Goal: Task Accomplishment & Management: Complete application form

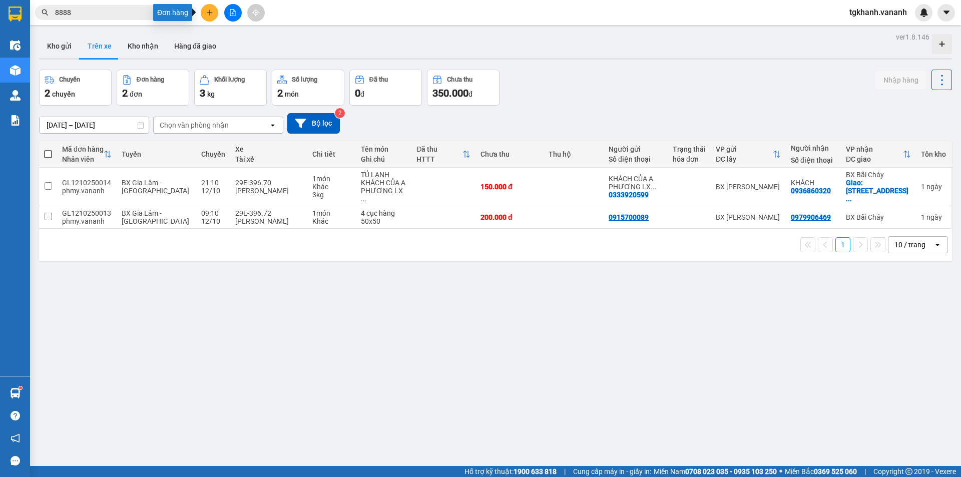
click at [211, 14] on icon "plus" at bounding box center [209, 12] width 7 height 7
click at [239, 33] on div "Tạo đơn hàng" at bounding box center [249, 37] width 44 height 11
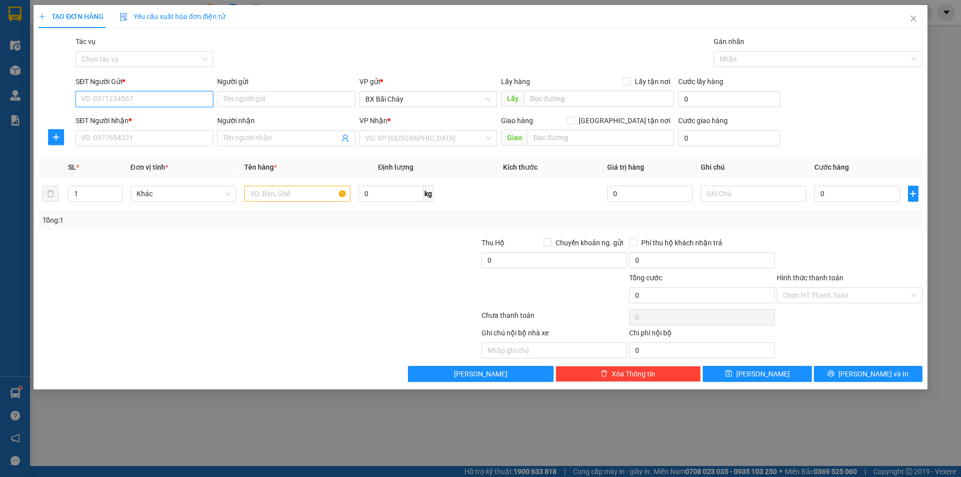
click at [133, 100] on input "SĐT Người Gửi *" at bounding box center [145, 99] width 138 height 16
type input "0"
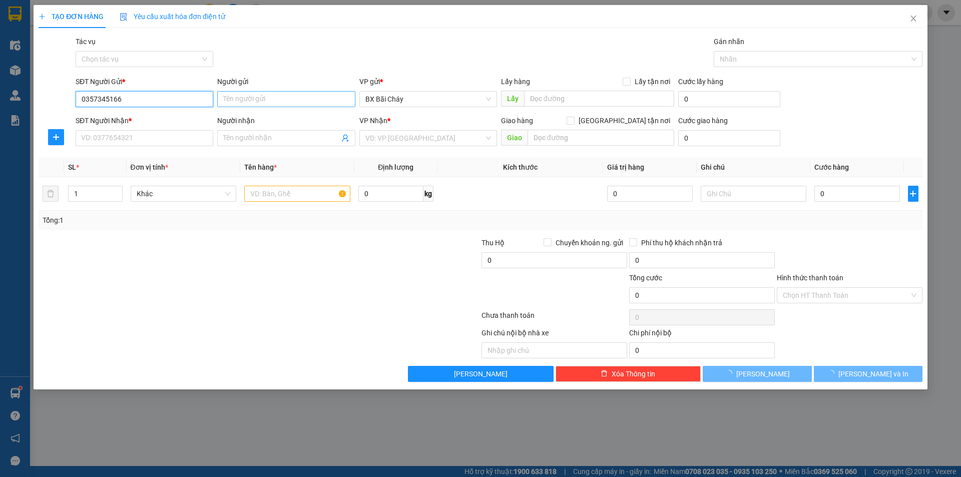
type input "0357345166"
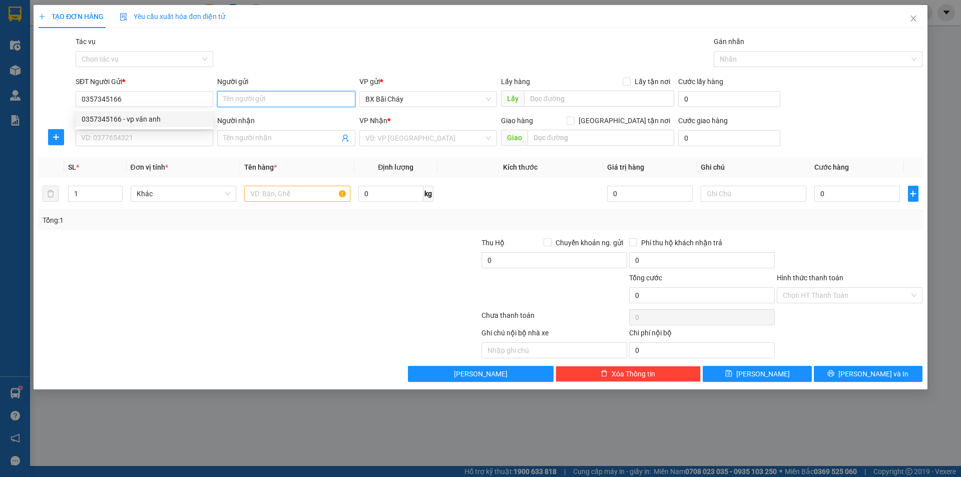
click at [287, 97] on input "Người gửi" at bounding box center [286, 99] width 138 height 16
type input "bxe bãi8 cháy"
click at [147, 139] on input "SĐT Người Nhận *" at bounding box center [145, 138] width 138 height 16
type input "0366430307"
click at [271, 139] on input "Người nhận" at bounding box center [281, 138] width 116 height 11
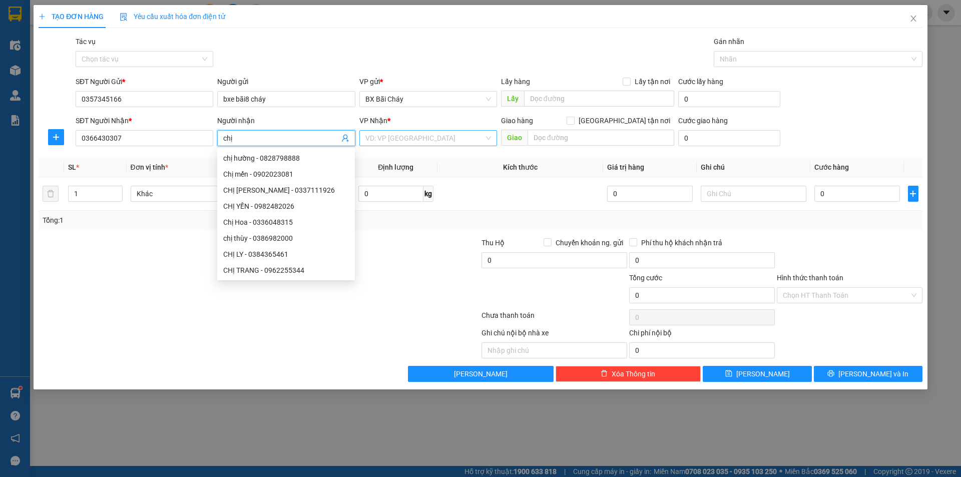
type input "chị"
click at [431, 134] on input "search" at bounding box center [425, 138] width 119 height 15
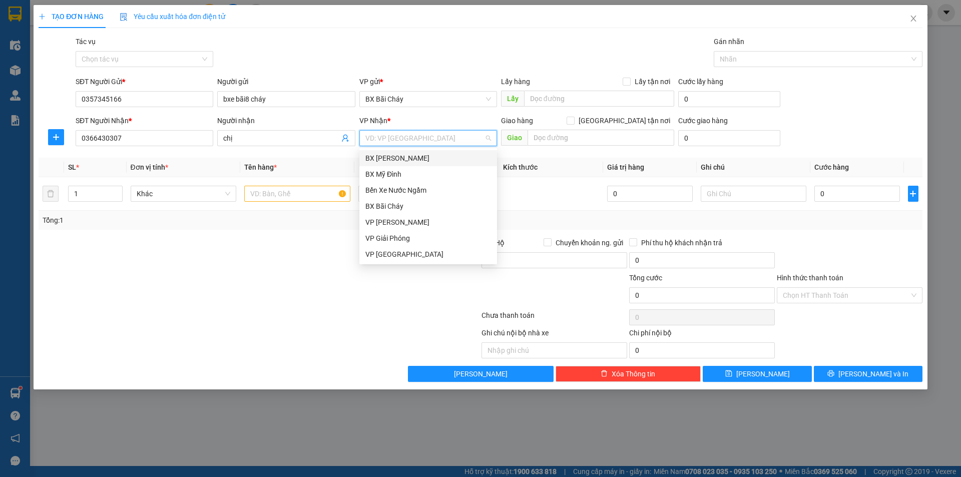
click at [409, 158] on div "BX [PERSON_NAME]" at bounding box center [429, 158] width 126 height 11
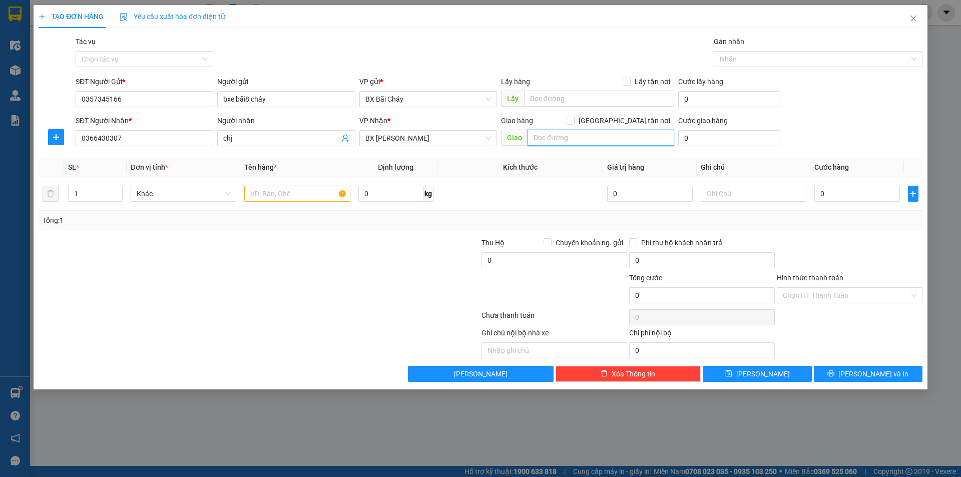
click at [594, 138] on input "text" at bounding box center [601, 138] width 147 height 16
type input "cầu vĩnh tuy"
click at [836, 197] on input "0" at bounding box center [857, 194] width 85 height 16
click at [836, 195] on input "0" at bounding box center [857, 194] width 85 height 16
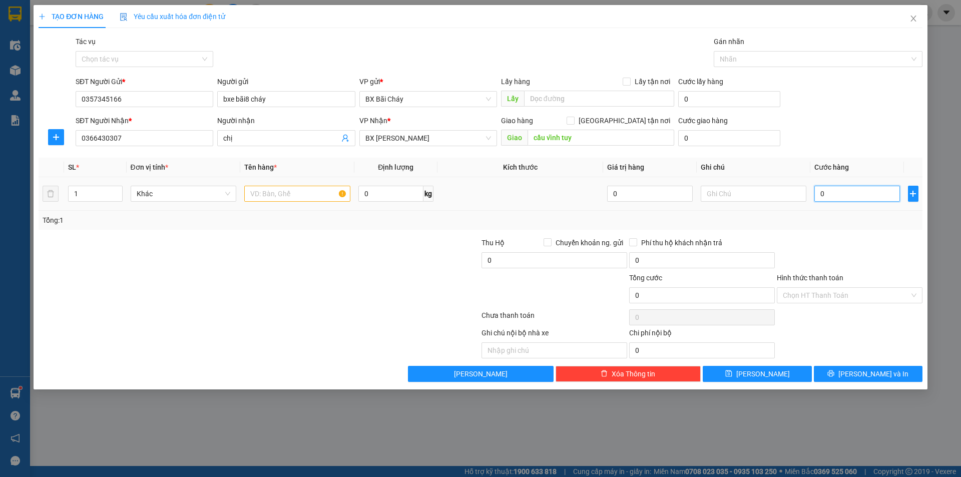
click at [834, 193] on input "0" at bounding box center [857, 194] width 85 height 16
type input "001"
type input "1"
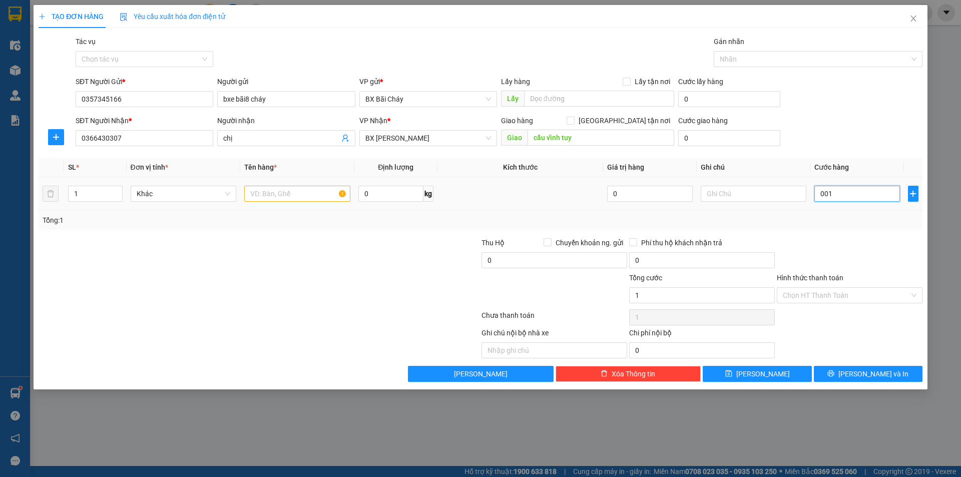
type input "0.013"
type input "13"
type input "00.130"
type input "130"
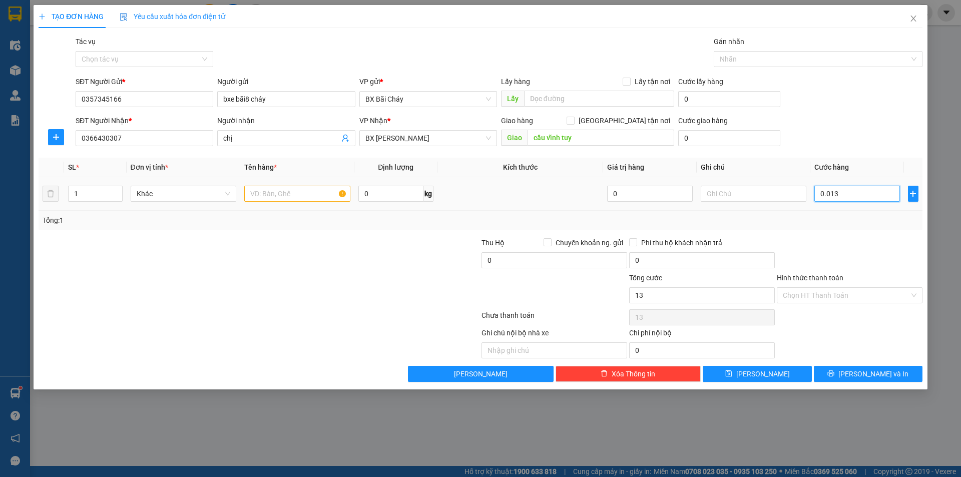
type input "130"
type input "130.000"
click at [740, 294] on input "130.000" at bounding box center [702, 295] width 146 height 16
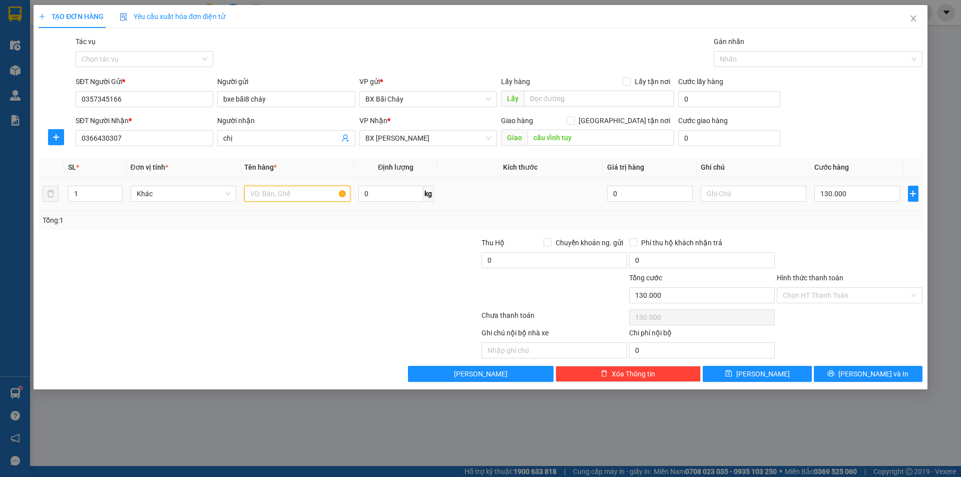
click at [300, 196] on input "text" at bounding box center [297, 194] width 106 height 16
type input "1vali kèm 1 túi nhỏ"
click at [857, 371] on button "[PERSON_NAME] và In" at bounding box center [868, 374] width 109 height 16
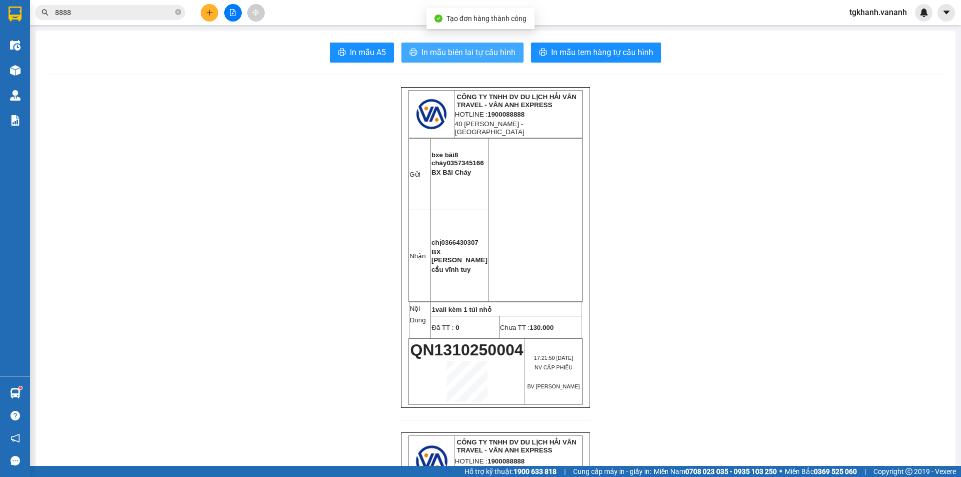
click at [480, 54] on span "In mẫu biên lai tự cấu hình" at bounding box center [469, 52] width 94 height 13
click at [491, 55] on span "In mẫu biên lai tự cấu hình" at bounding box center [469, 52] width 94 height 13
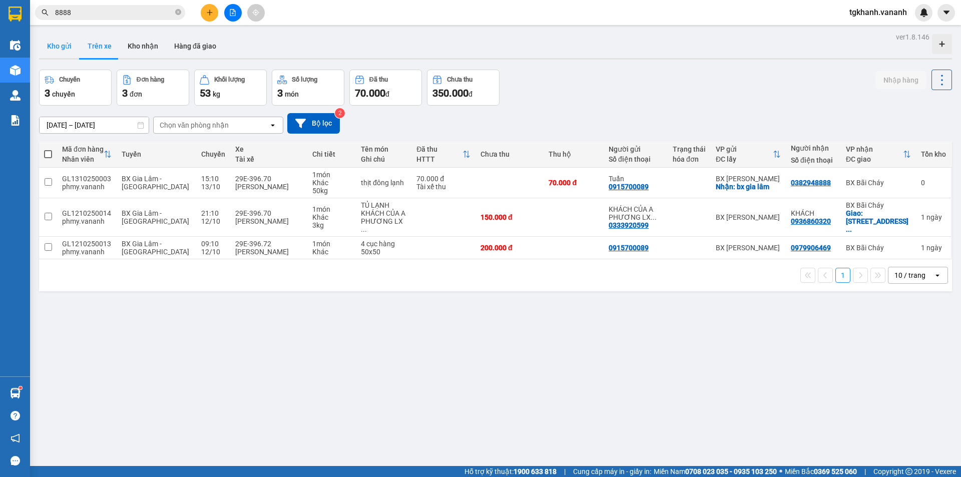
click at [55, 44] on button "Kho gửi" at bounding box center [59, 46] width 41 height 24
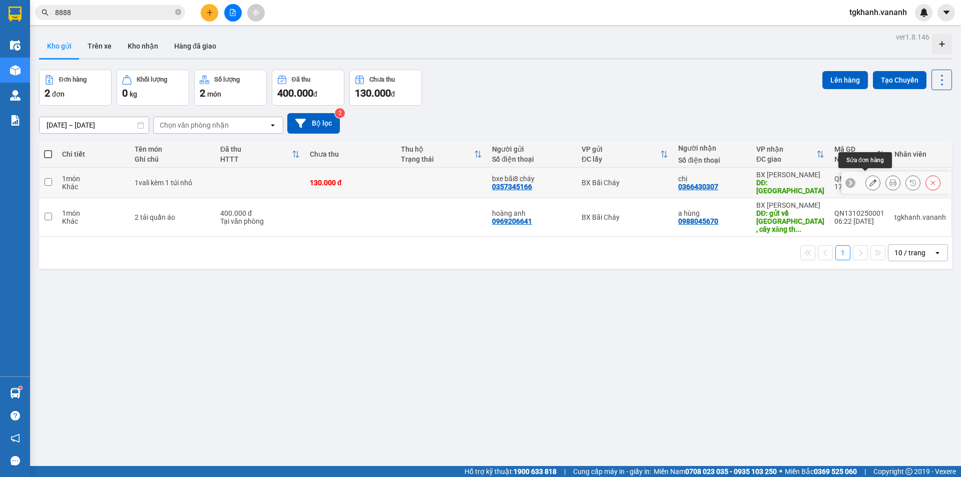
click at [870, 179] on icon at bounding box center [873, 182] width 7 height 7
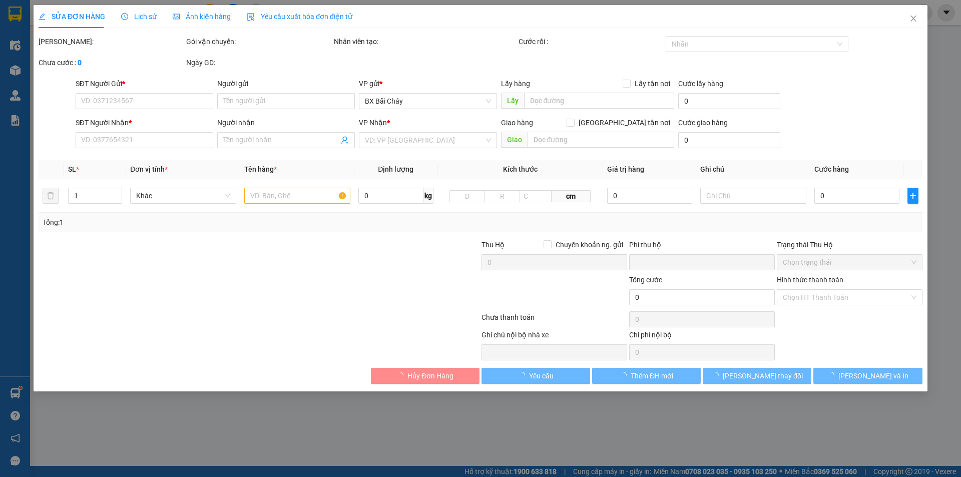
type input "0357345166"
type input "bxe bãi8 cháy"
type input "0366430307"
type input "chị"
type input "cầu vĩnh tuy"
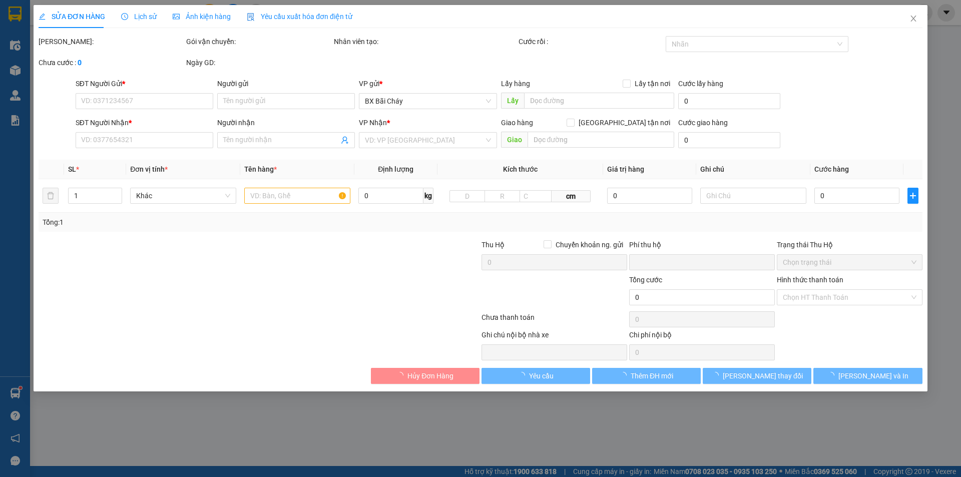
type input "0"
type input "130.000"
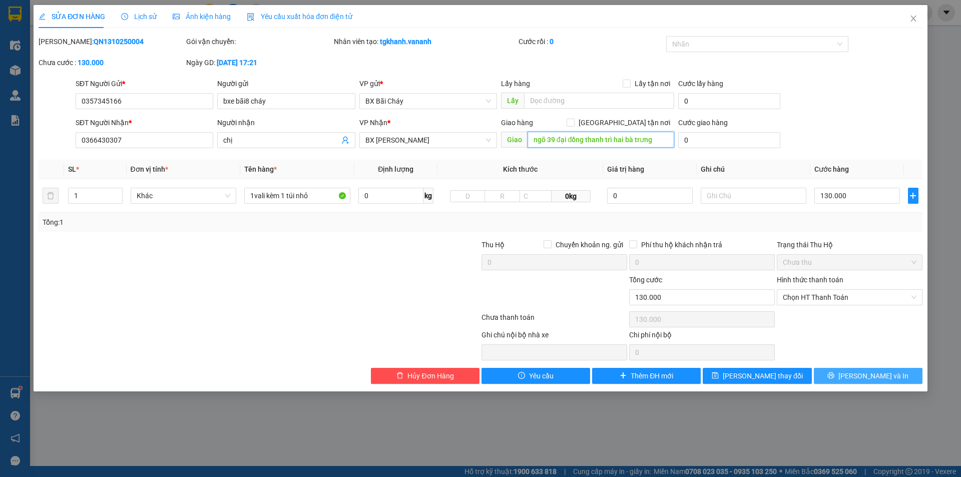
type input "ngõ 39 đại đồng thanh trì hai bà trưng"
click at [864, 378] on button "[PERSON_NAME] và In" at bounding box center [868, 376] width 109 height 16
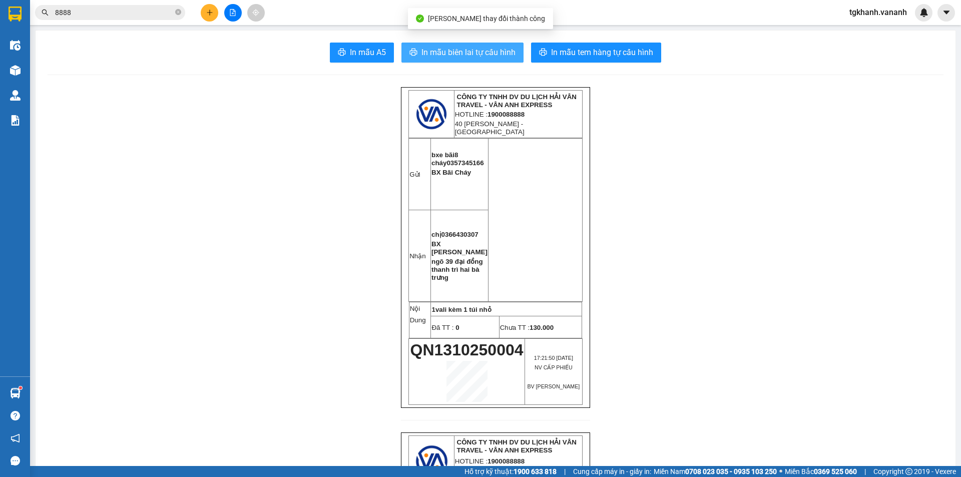
click at [498, 52] on span "In mẫu biên lai tự cấu hình" at bounding box center [469, 52] width 94 height 13
